Goal: Find specific page/section: Find specific page/section

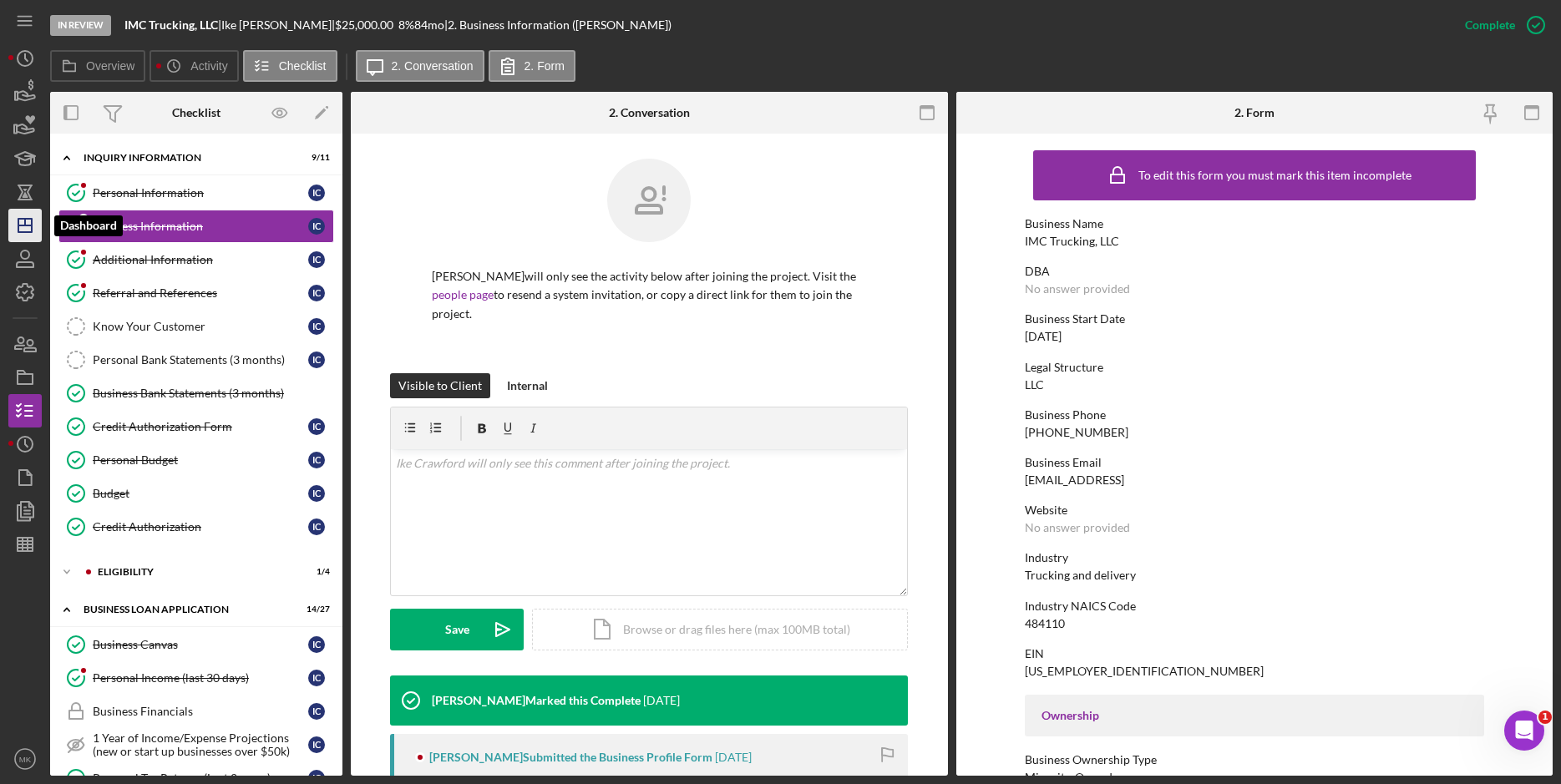
click at [29, 220] on icon "Icon/Dashboard" at bounding box center [25, 225] width 41 height 41
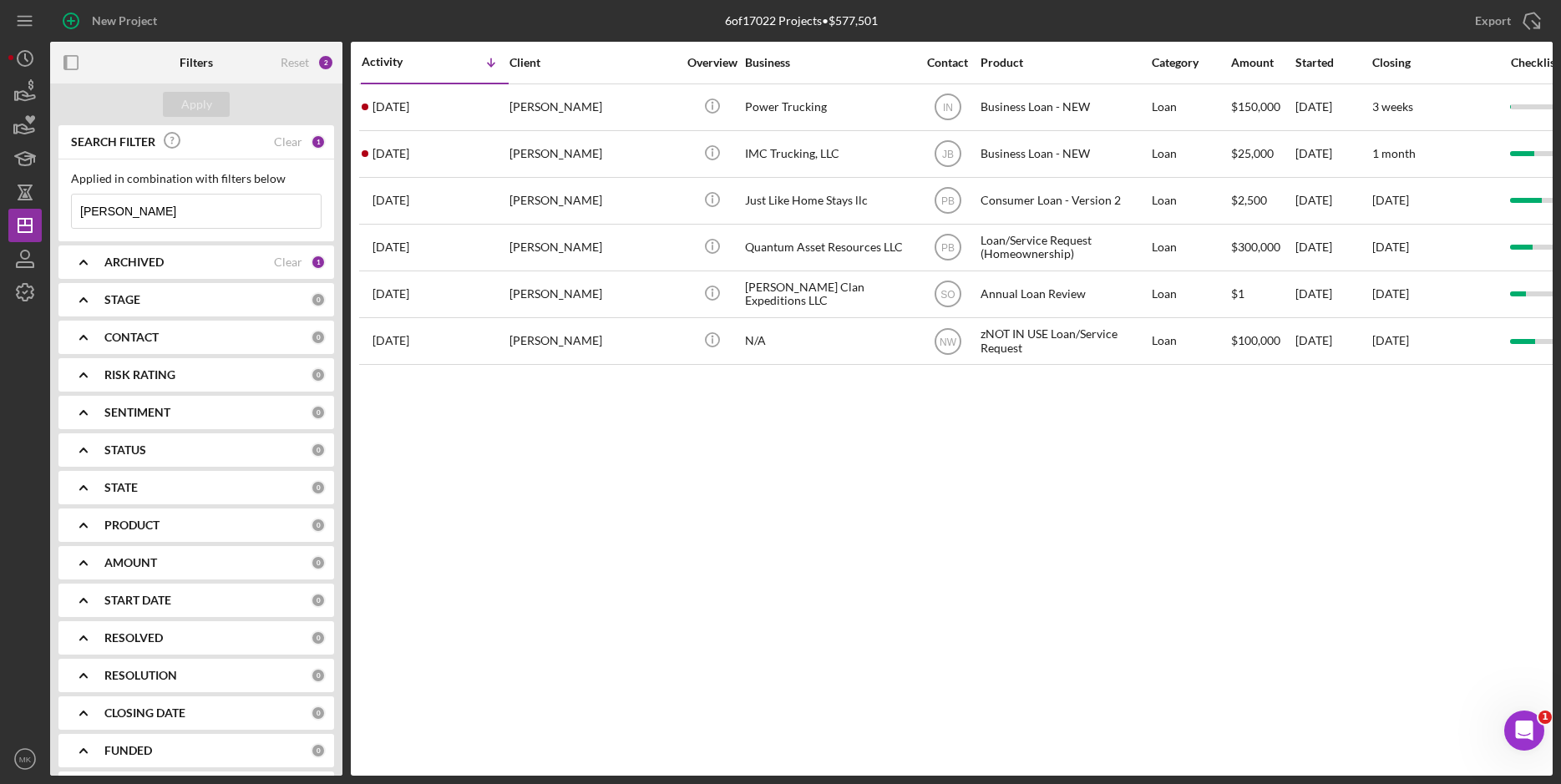
drag, startPoint x: 181, startPoint y: 217, endPoint x: -37, endPoint y: 217, distance: 218.0
click at [0, 217] on html "New Project 6 of 17022 Projects • $577,501 [PERSON_NAME] Export Icon/Export Fil…" at bounding box center [780, 392] width 1561 height 784
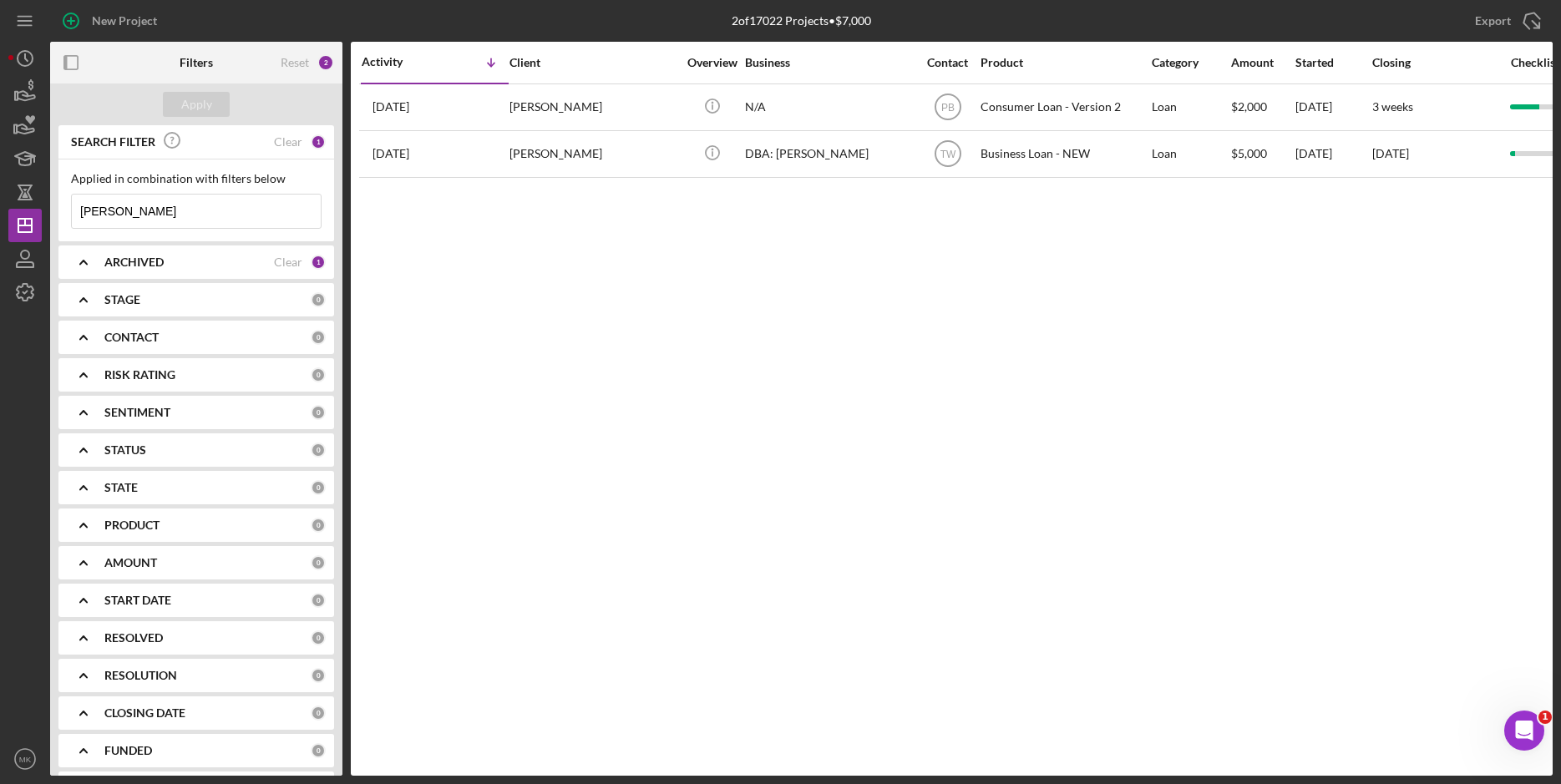
type input "[PERSON_NAME]"
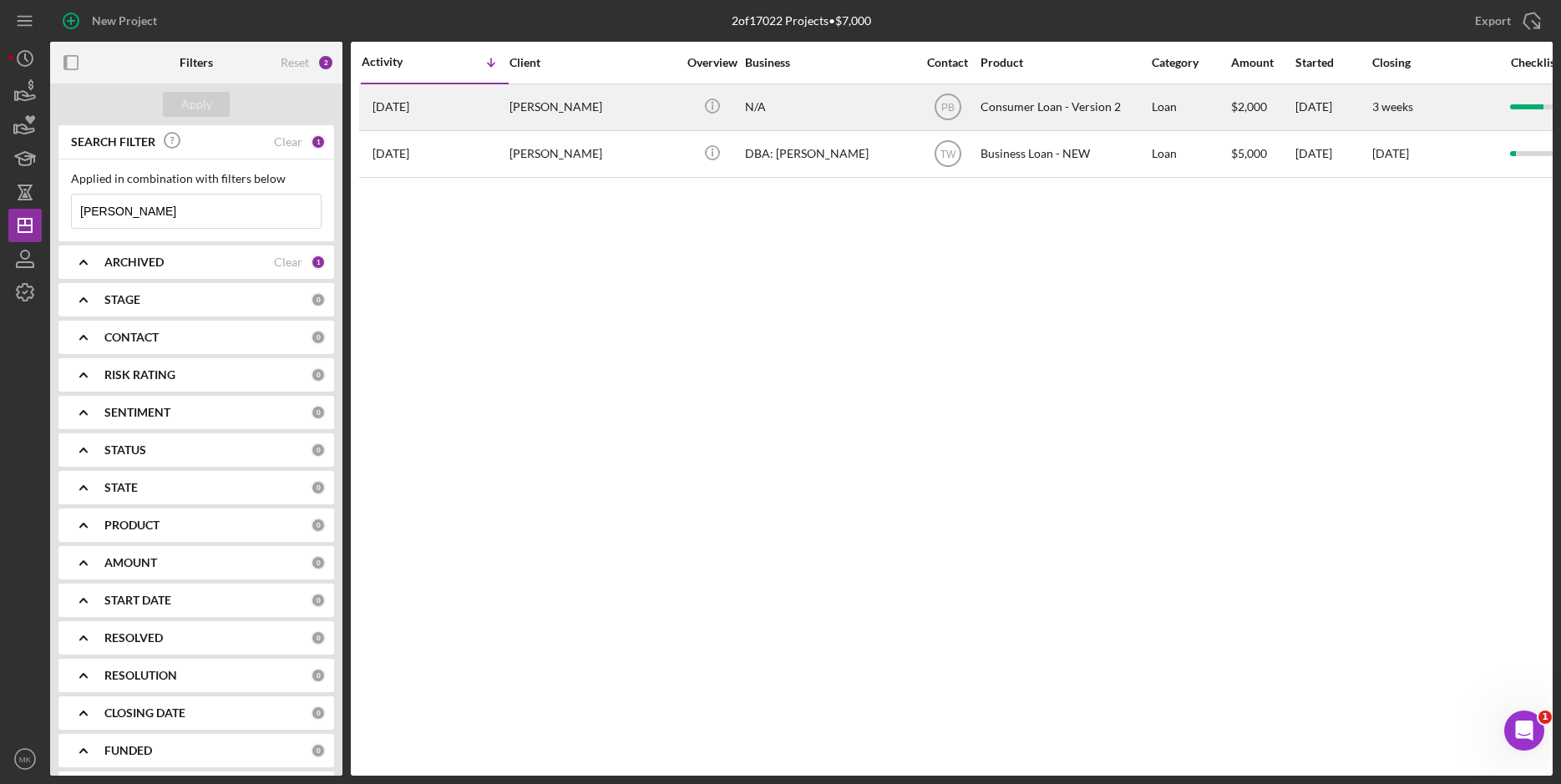
click at [558, 110] on div "[PERSON_NAME]" at bounding box center [593, 107] width 167 height 44
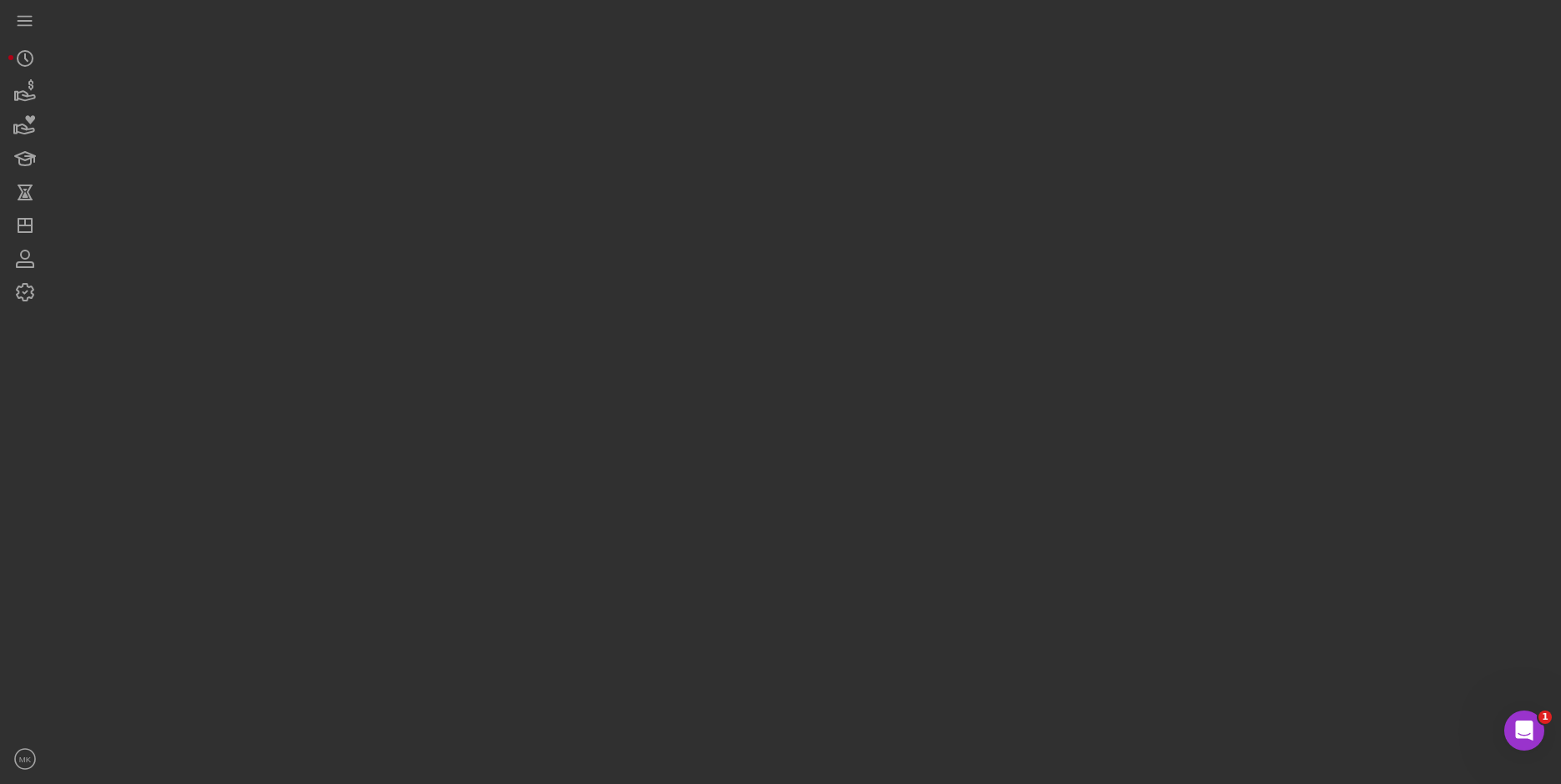
click at [558, 111] on div at bounding box center [802, 387] width 1502 height 776
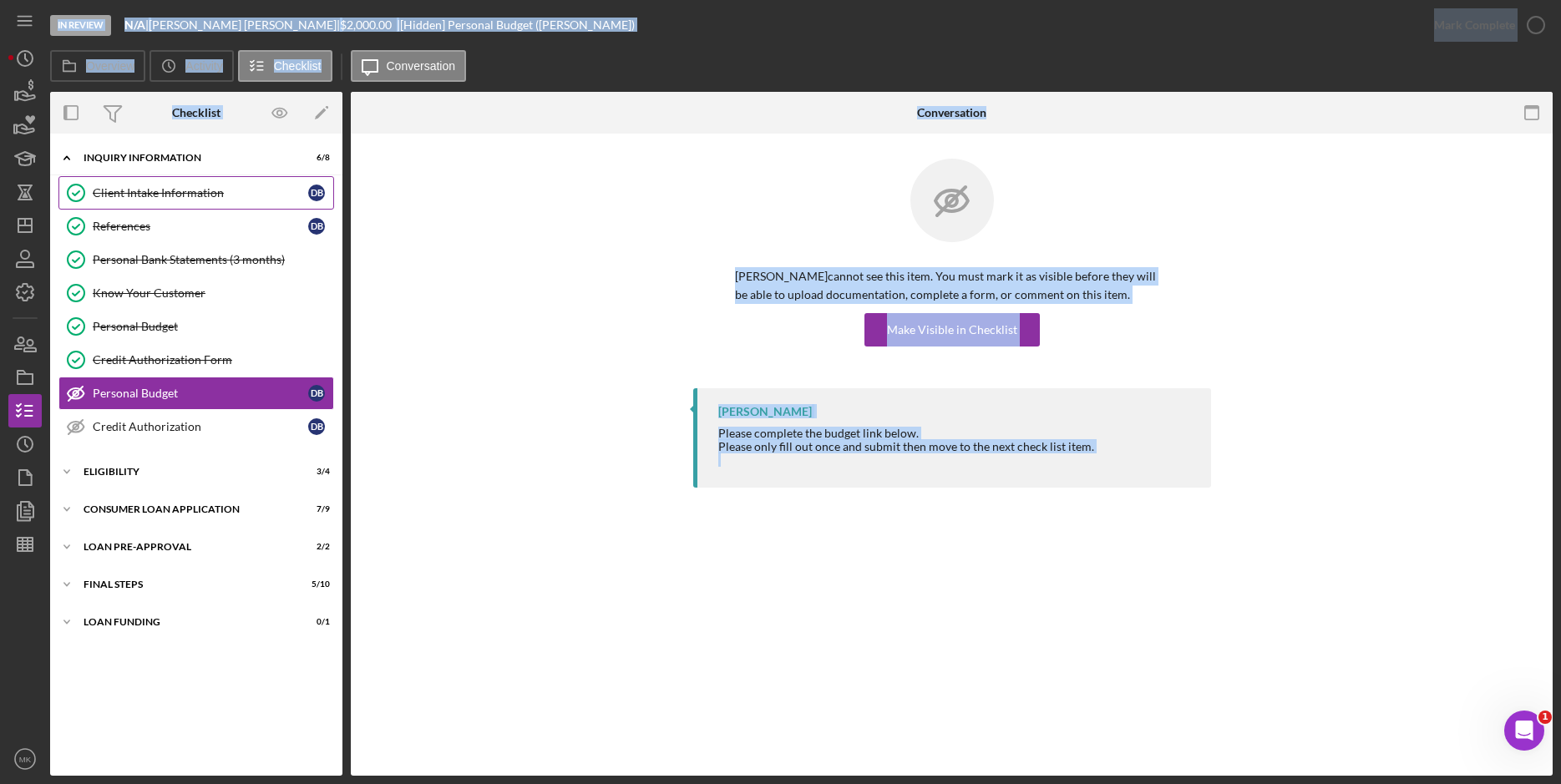
click at [131, 193] on div "Client Intake Information" at bounding box center [200, 193] width 216 height 14
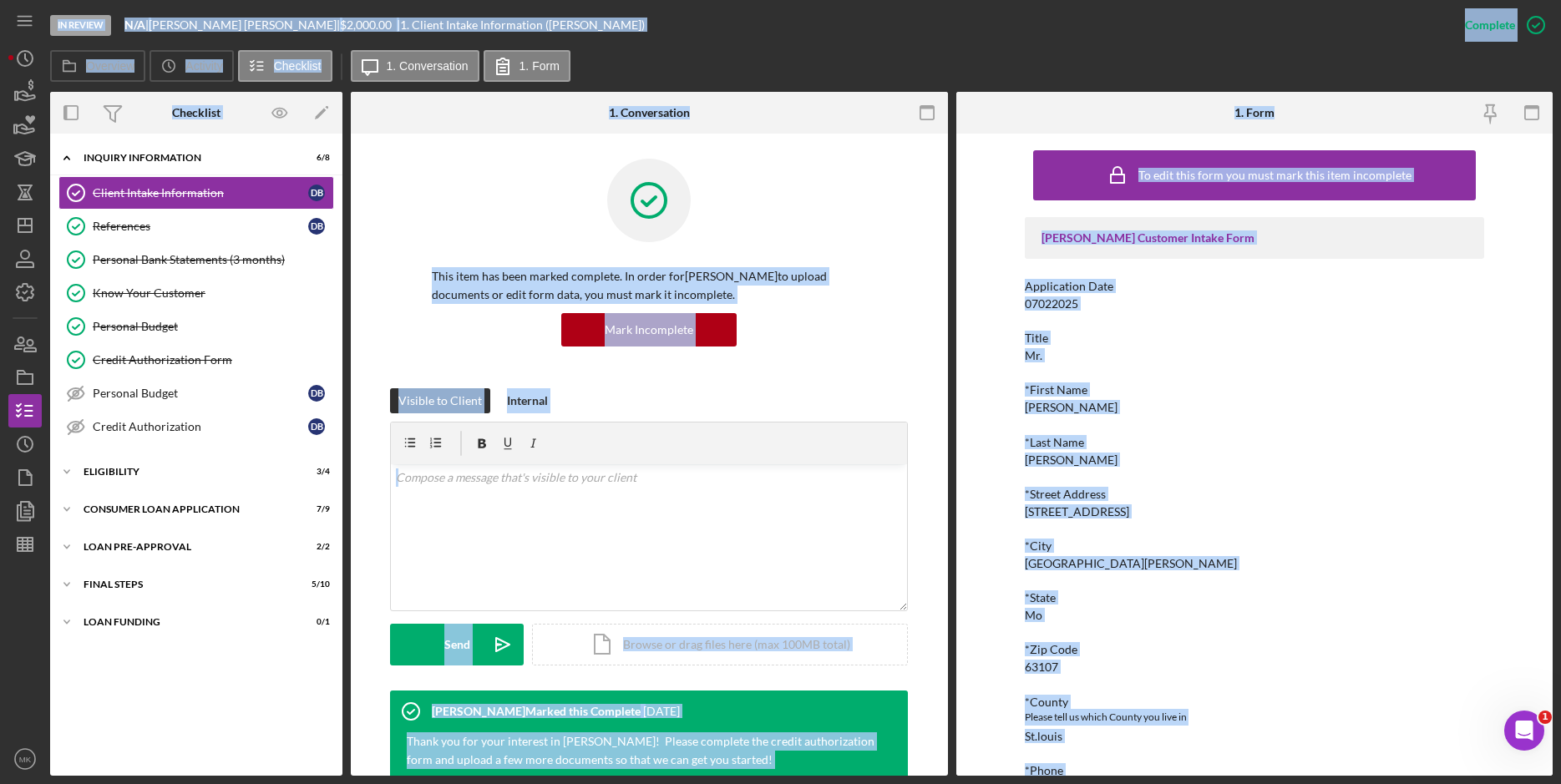
click at [1001, 456] on div "To edit this form you must mark this item incomplete [PERSON_NAME] Customer Int…" at bounding box center [1254, 454] width 597 height 642
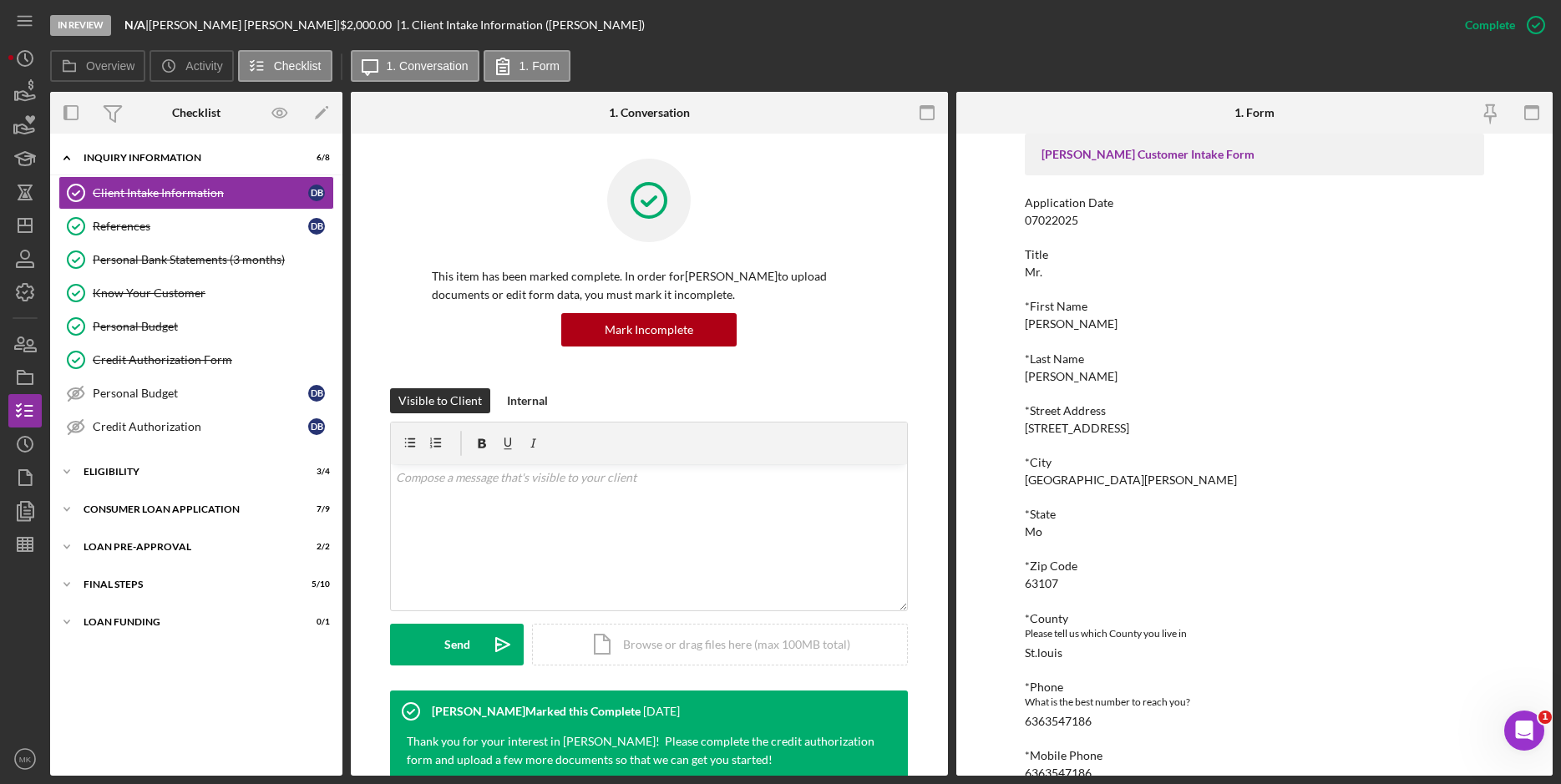
scroll to position [334, 0]
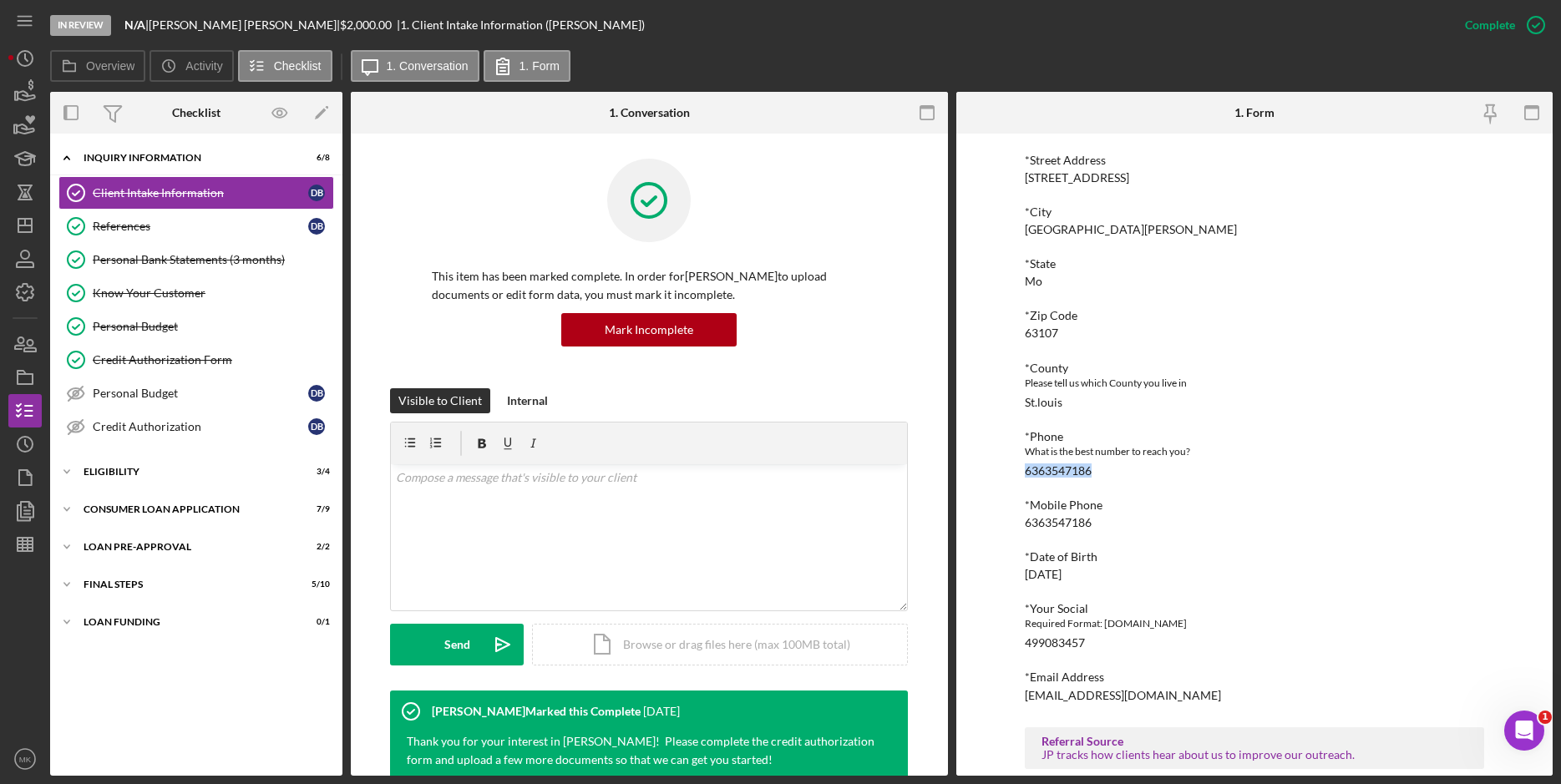
drag, startPoint x: 1086, startPoint y: 471, endPoint x: 1025, endPoint y: 474, distance: 61.1
click at [1025, 474] on div "6363547186" at bounding box center [1058, 471] width 67 height 14
copy div "6363547186"
click at [173, 511] on div "Consumer Loan Application" at bounding box center [202, 509] width 238 height 10
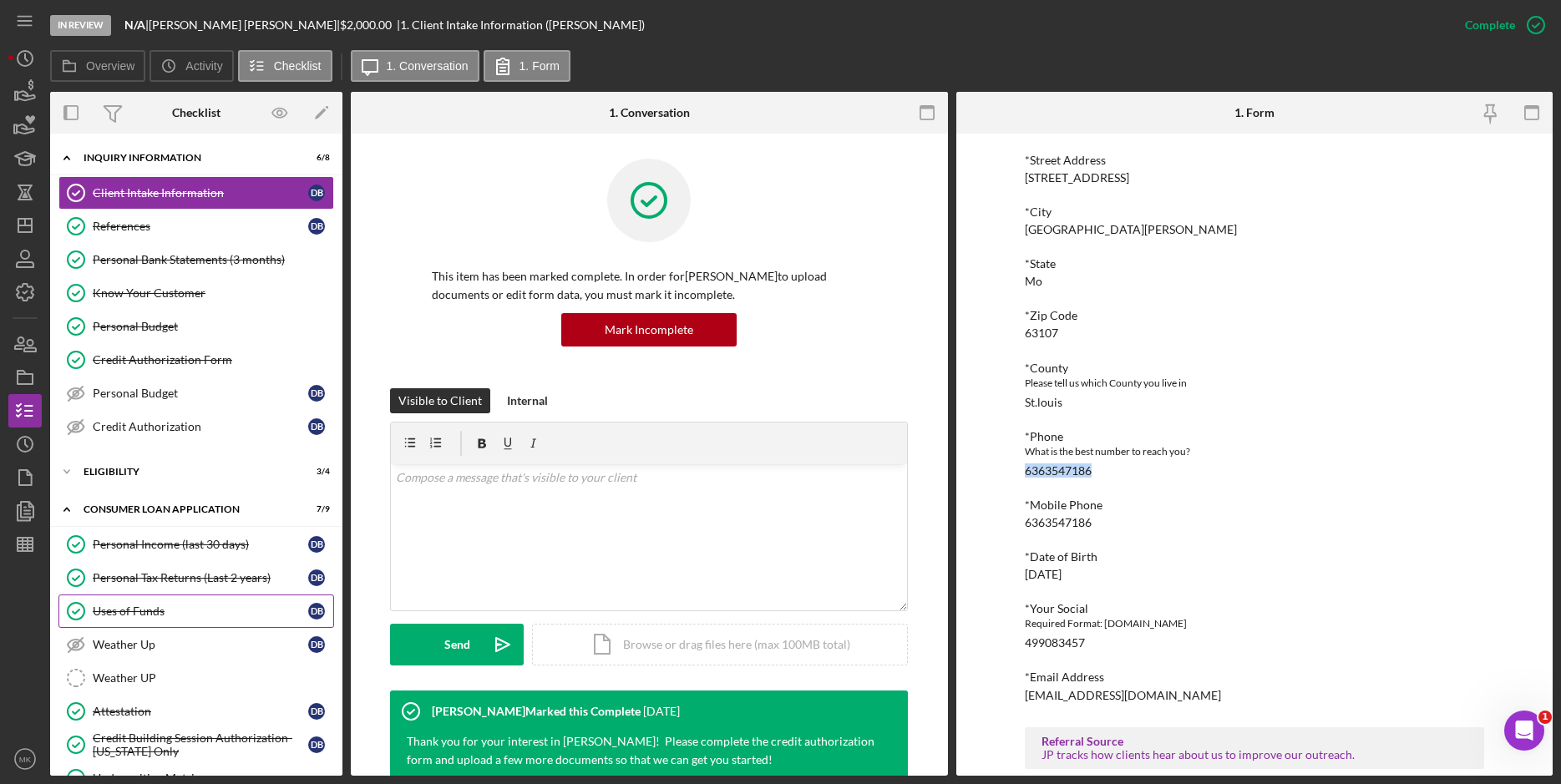
click at [157, 613] on div "Uses of Funds" at bounding box center [200, 610] width 216 height 14
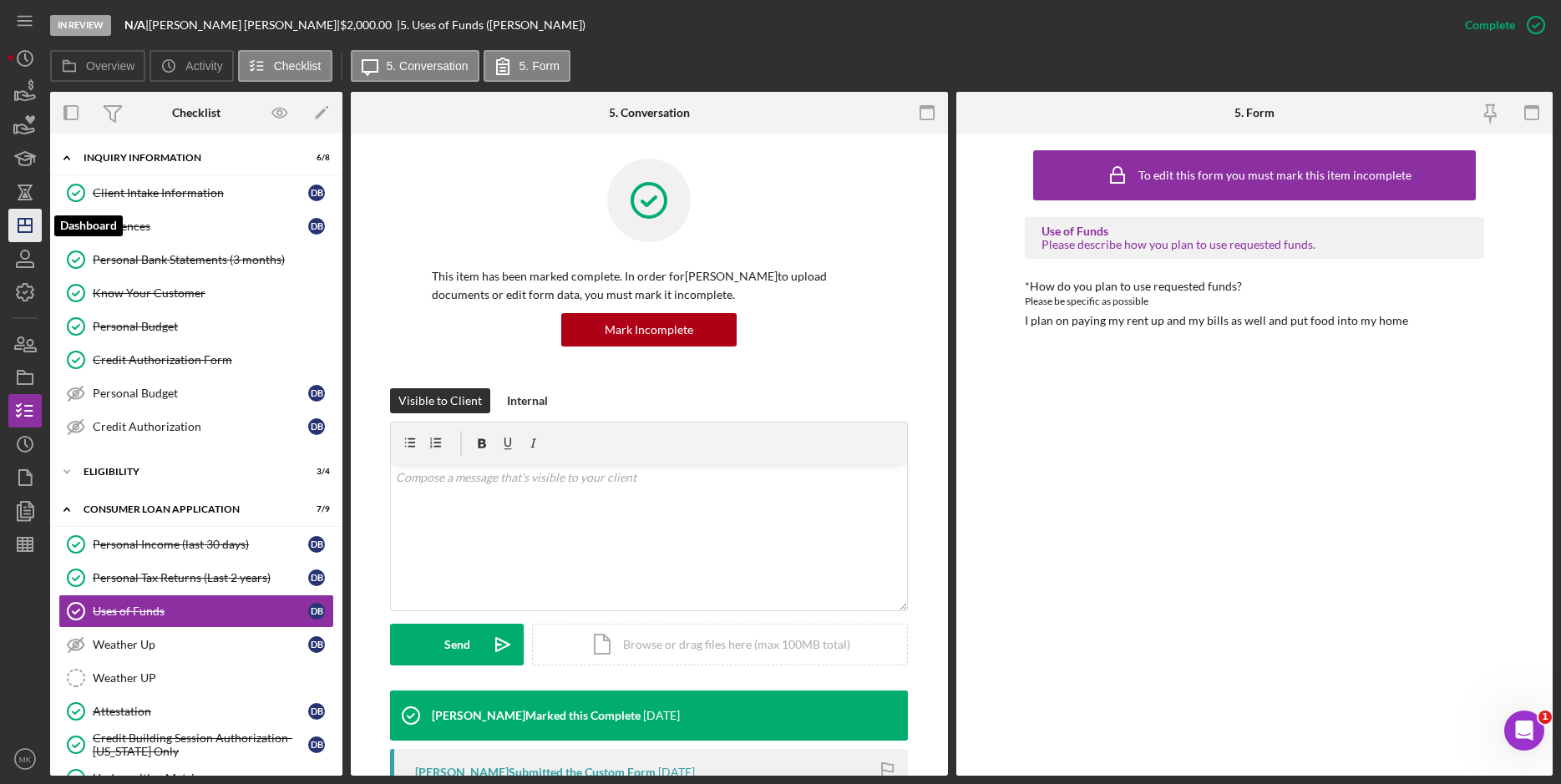
click at [27, 227] on icon "Icon/Dashboard" at bounding box center [25, 225] width 41 height 41
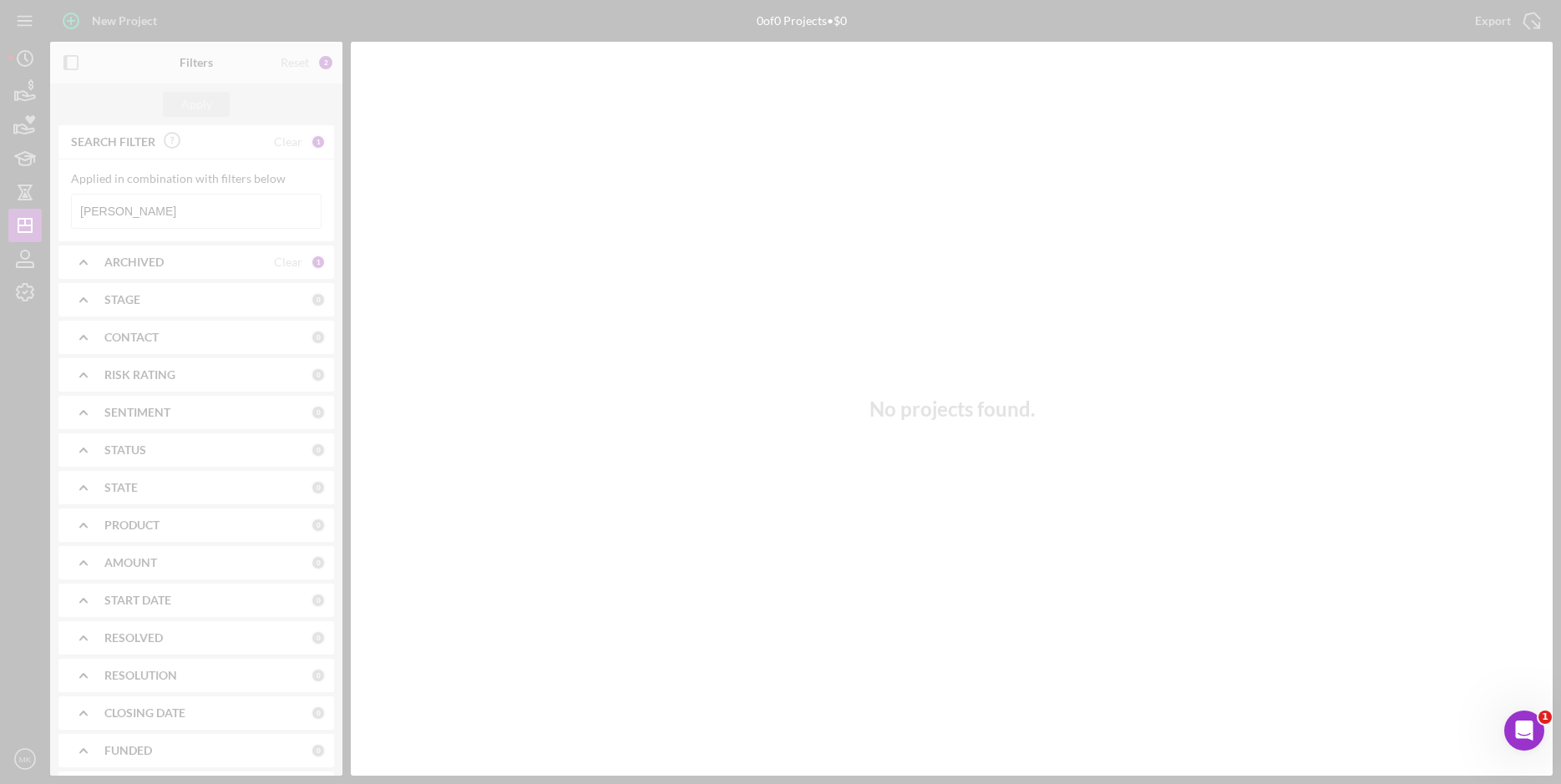
click at [145, 207] on div at bounding box center [780, 392] width 1561 height 784
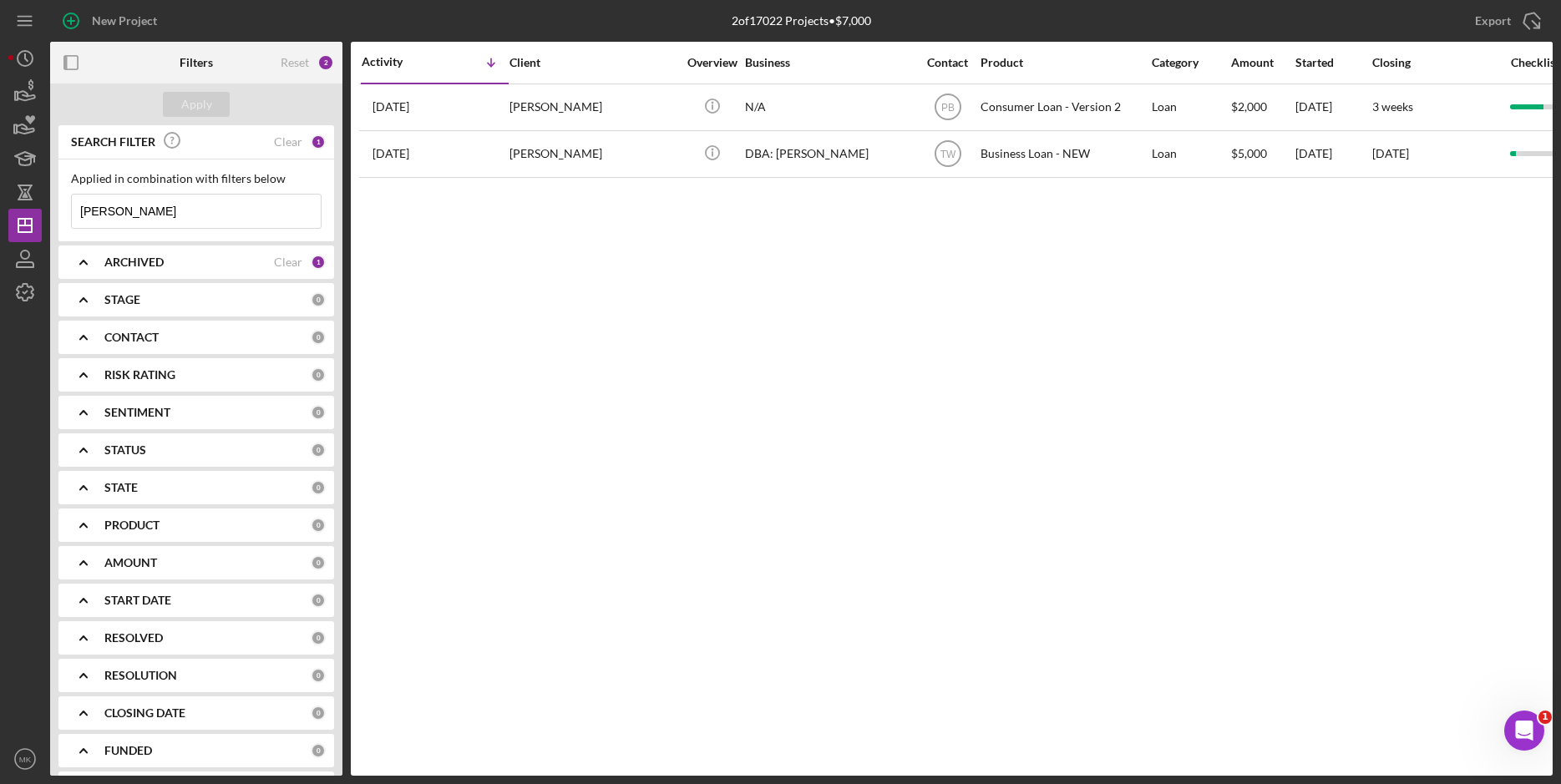
drag, startPoint x: 168, startPoint y: 213, endPoint x: 2, endPoint y: 202, distance: 166.4
click at [5, 202] on div "New Project 2 of 17022 Projects • $7,000 [PERSON_NAME] Export Icon/Export Filte…" at bounding box center [780, 392] width 1561 height 784
type input "[PERSON_NAME]"
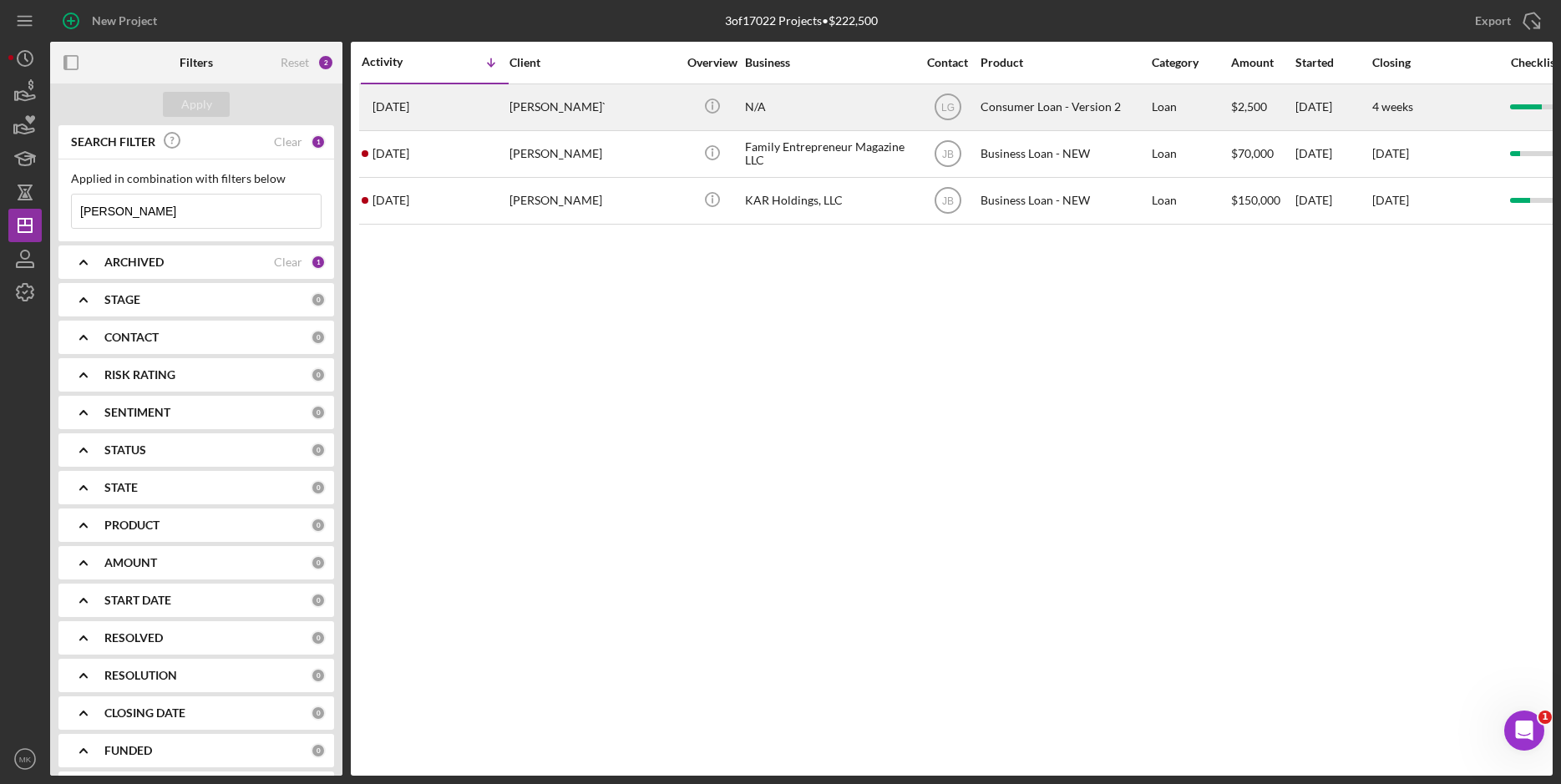
click at [631, 115] on div "[PERSON_NAME]`" at bounding box center [593, 107] width 167 height 44
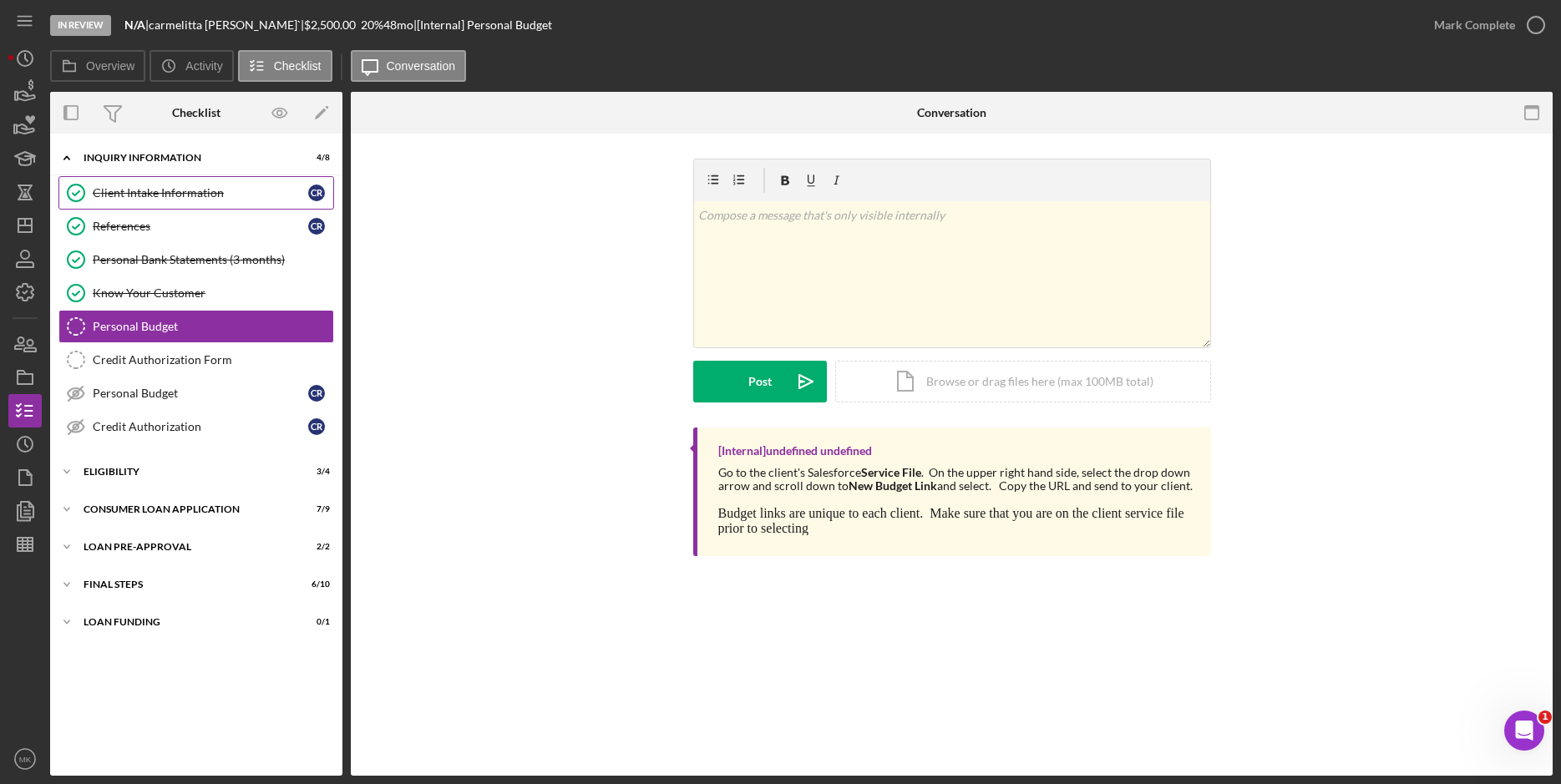
click at [225, 194] on div "Client Intake Information" at bounding box center [200, 193] width 216 height 14
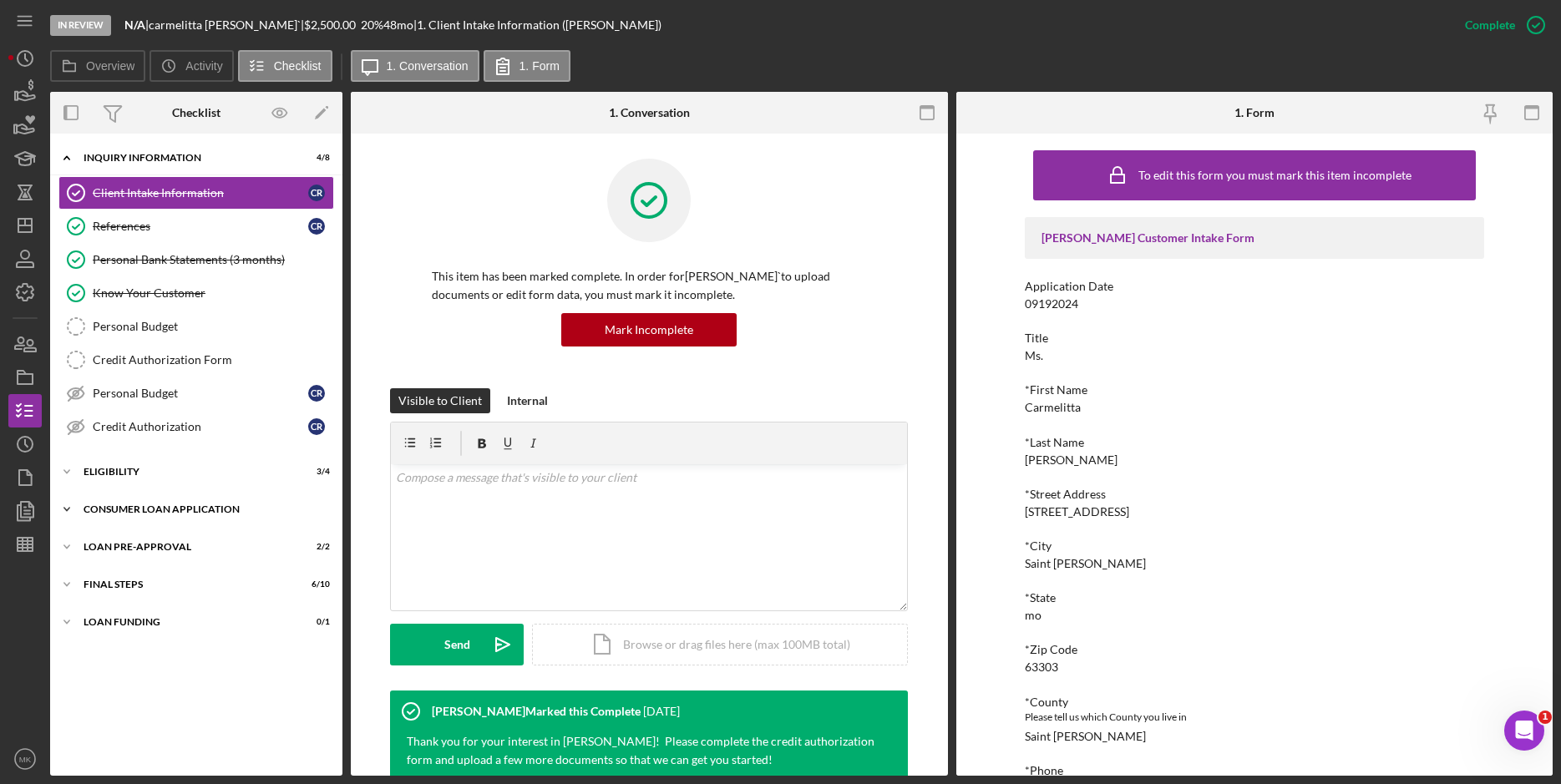
click at [160, 510] on div "Consumer Loan Application" at bounding box center [202, 509] width 238 height 10
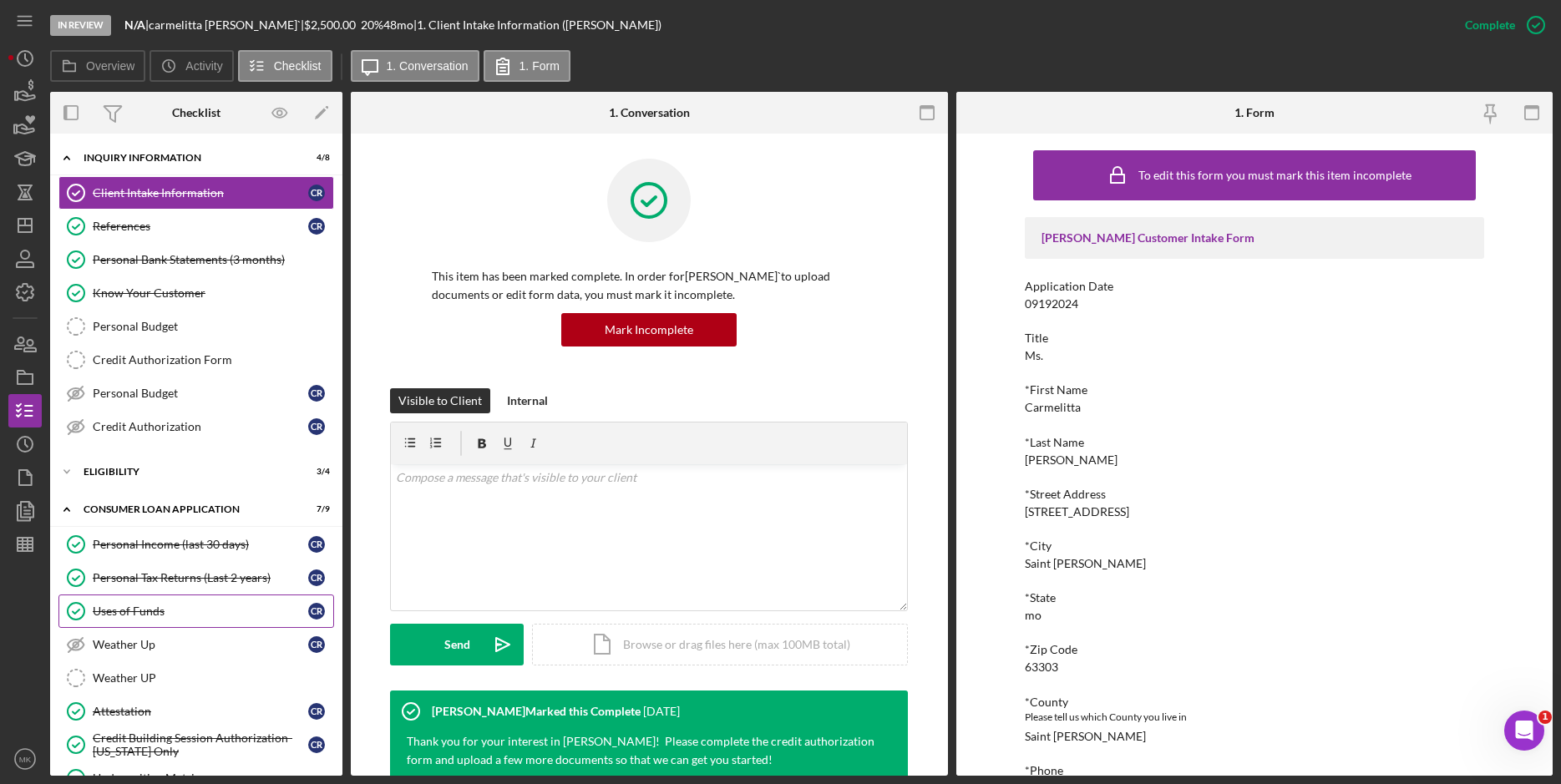
click at [152, 610] on div "Uses of Funds" at bounding box center [200, 610] width 216 height 14
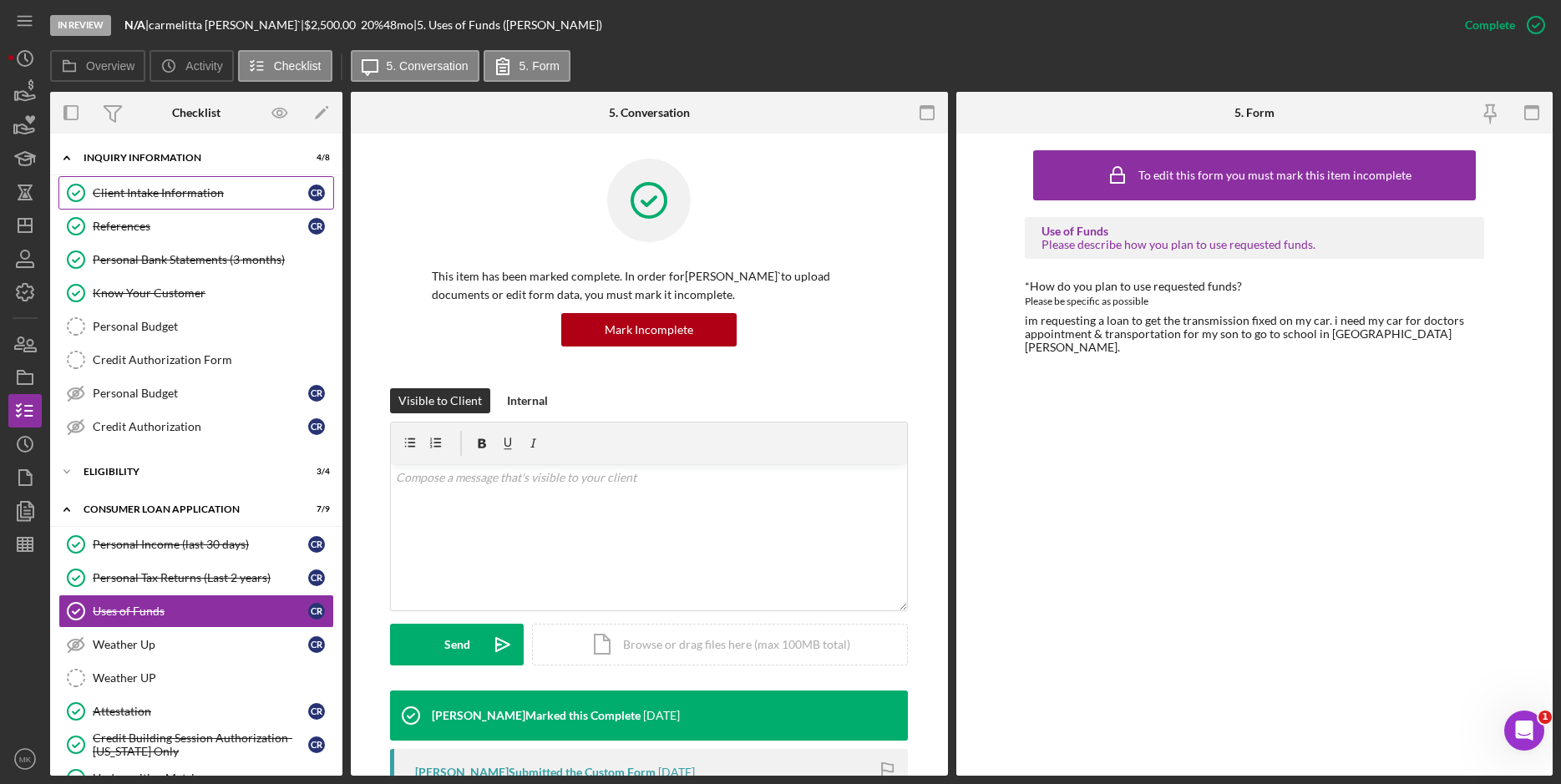
click at [134, 196] on div "Client Intake Information" at bounding box center [200, 193] width 216 height 14
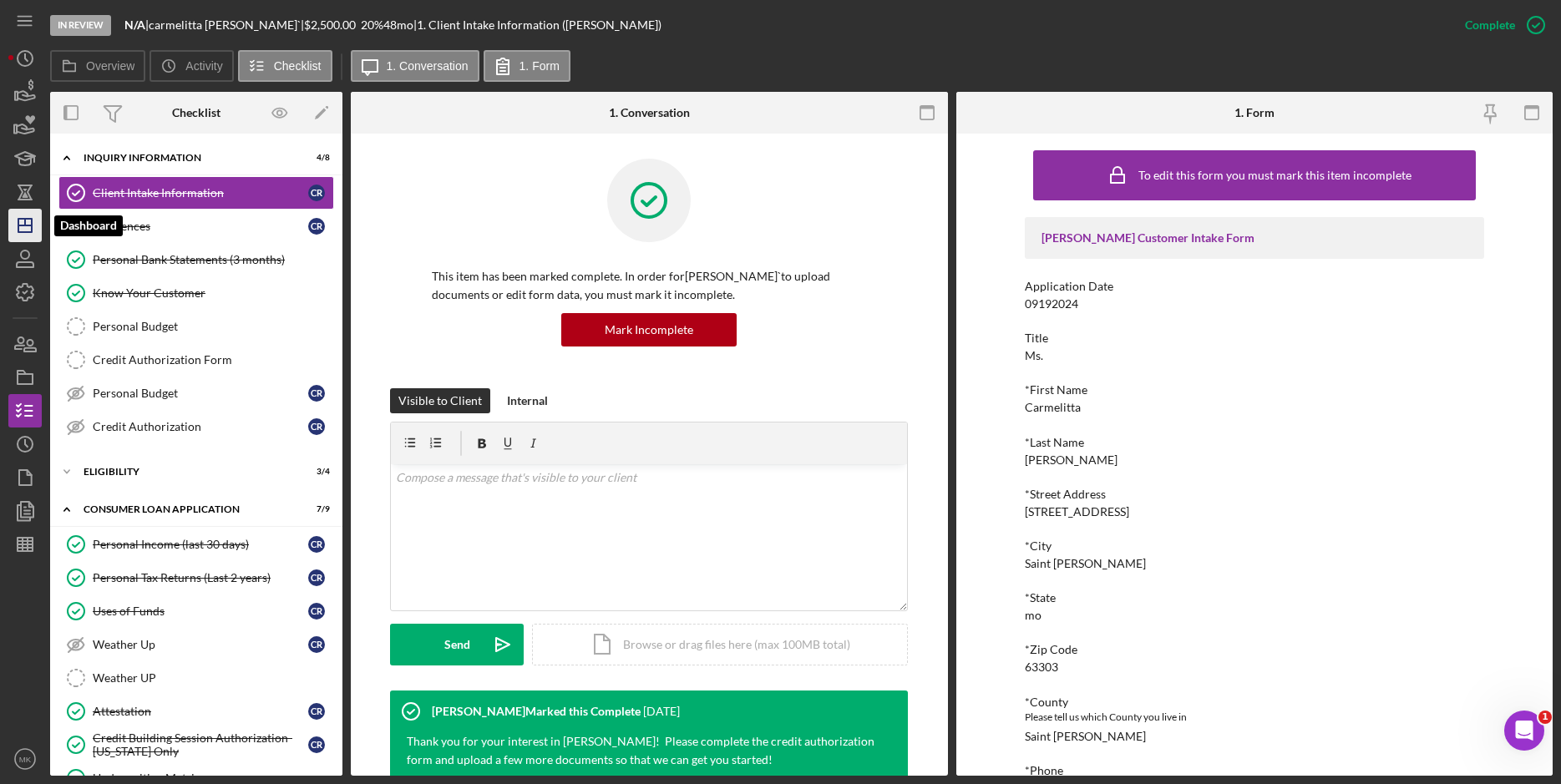
click at [33, 218] on icon "Icon/Dashboard" at bounding box center [25, 225] width 41 height 41
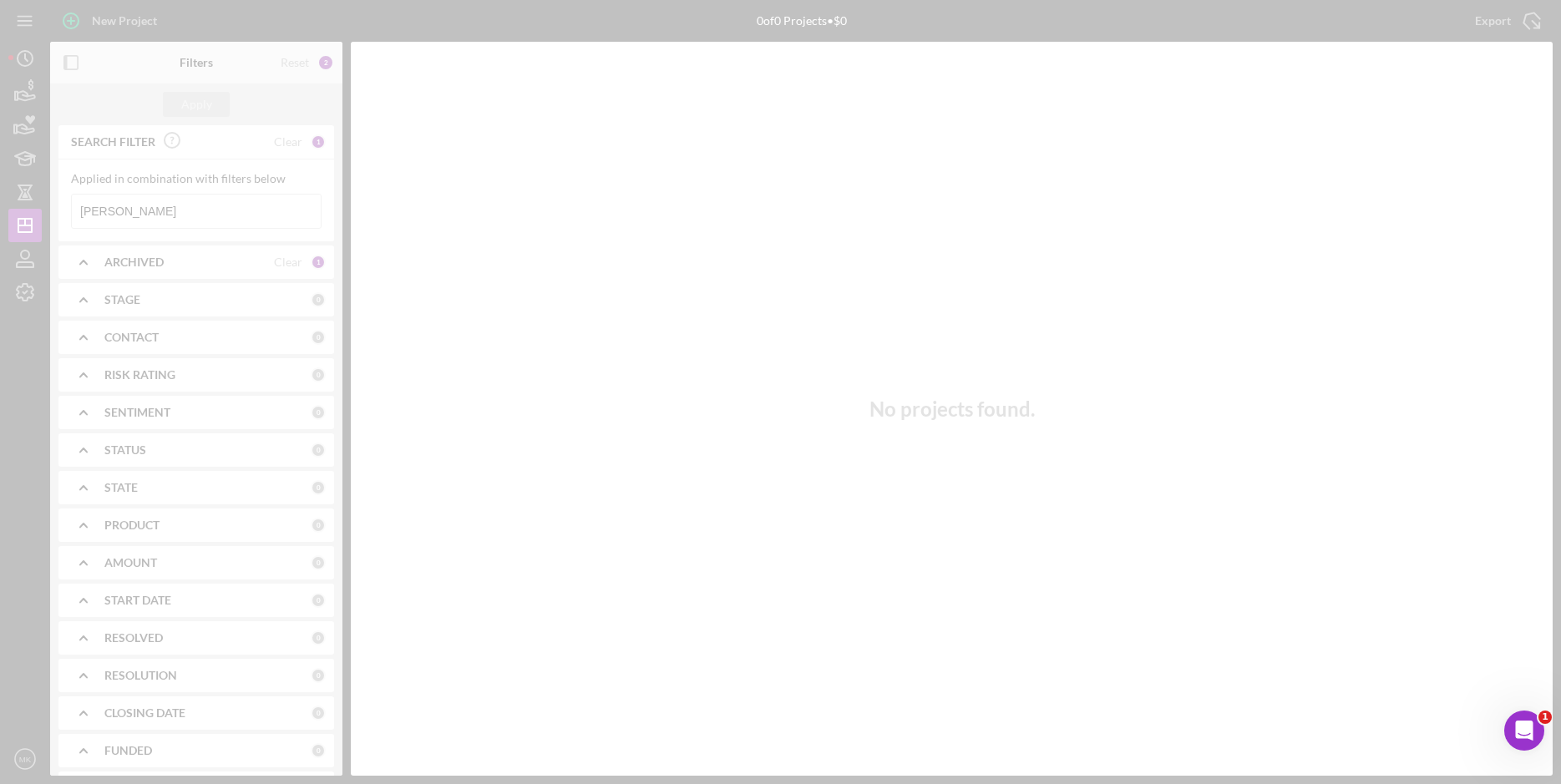
click at [127, 207] on div at bounding box center [780, 392] width 1561 height 784
